Goal: Information Seeking & Learning: Learn about a topic

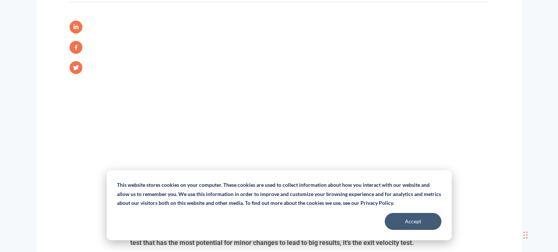
scroll to position [388, 0]
click at [410, 221] on button "Accept" at bounding box center [413, 221] width 57 height 17
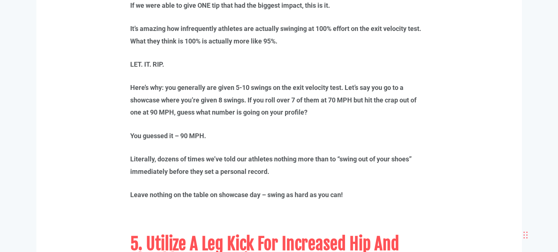
scroll to position [1921, 0]
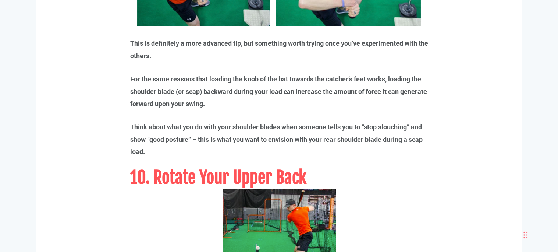
scroll to position [3601, 0]
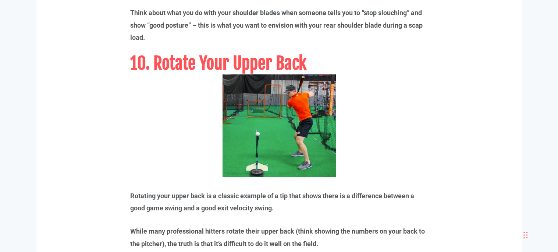
click at [192, 161] on p "Rotating your upper back is a classic example of a tip that shows there is a di…" at bounding box center [279, 143] width 298 height 139
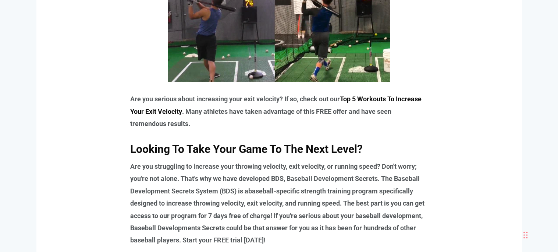
scroll to position [4310, 0]
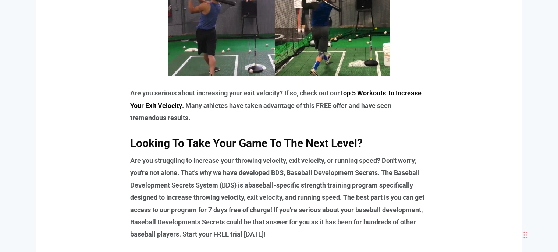
click at [368, 91] on link "Top 5 Workouts To Increase Your Exit Velocity" at bounding box center [275, 99] width 291 height 20
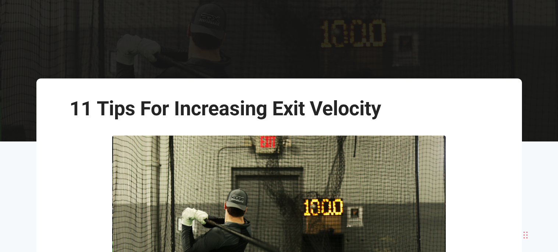
scroll to position [0, 0]
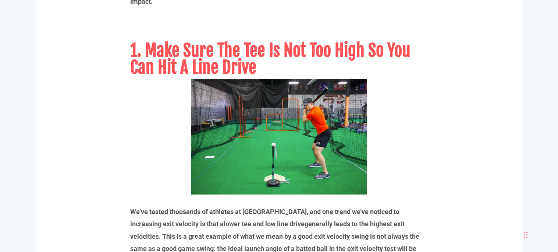
click at [229, 147] on img at bounding box center [279, 137] width 176 height 116
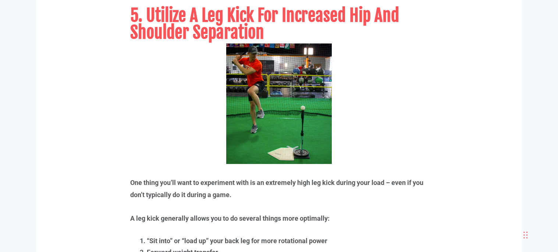
scroll to position [2147, 0]
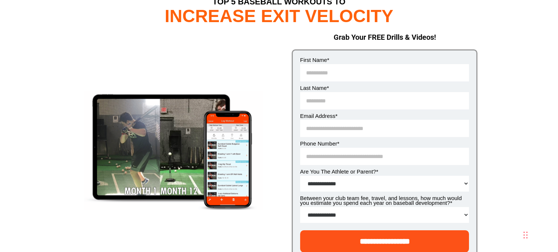
scroll to position [39, 0]
